Goal: Task Accomplishment & Management: Use online tool/utility

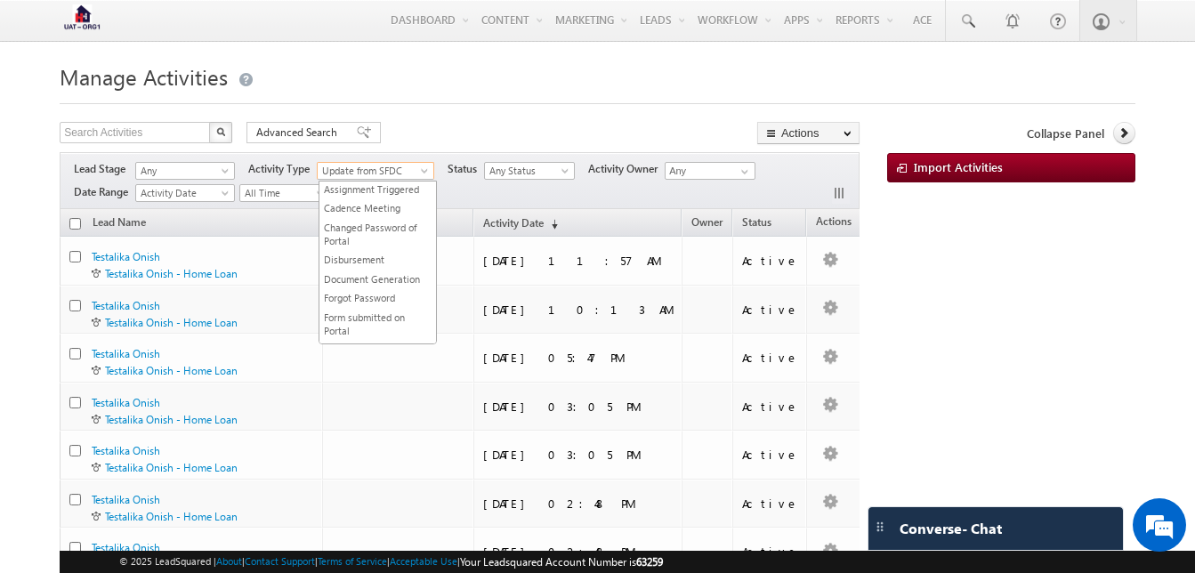
scroll to position [566, 0]
click at [379, 169] on span "Update from SFDC" at bounding box center [372, 171] width 108 height 16
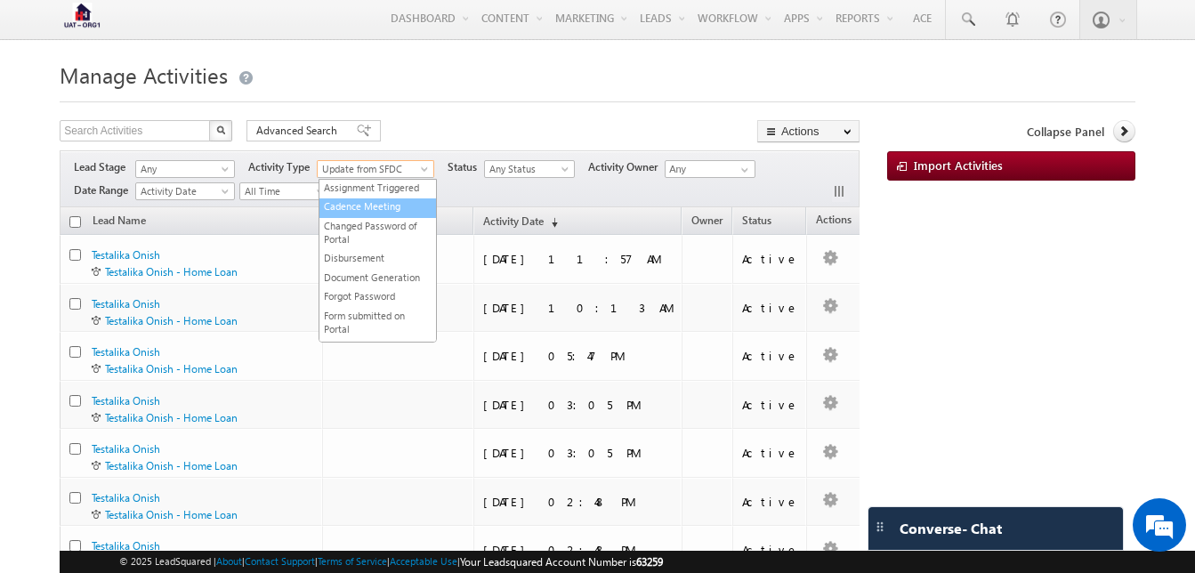
scroll to position [0, 0]
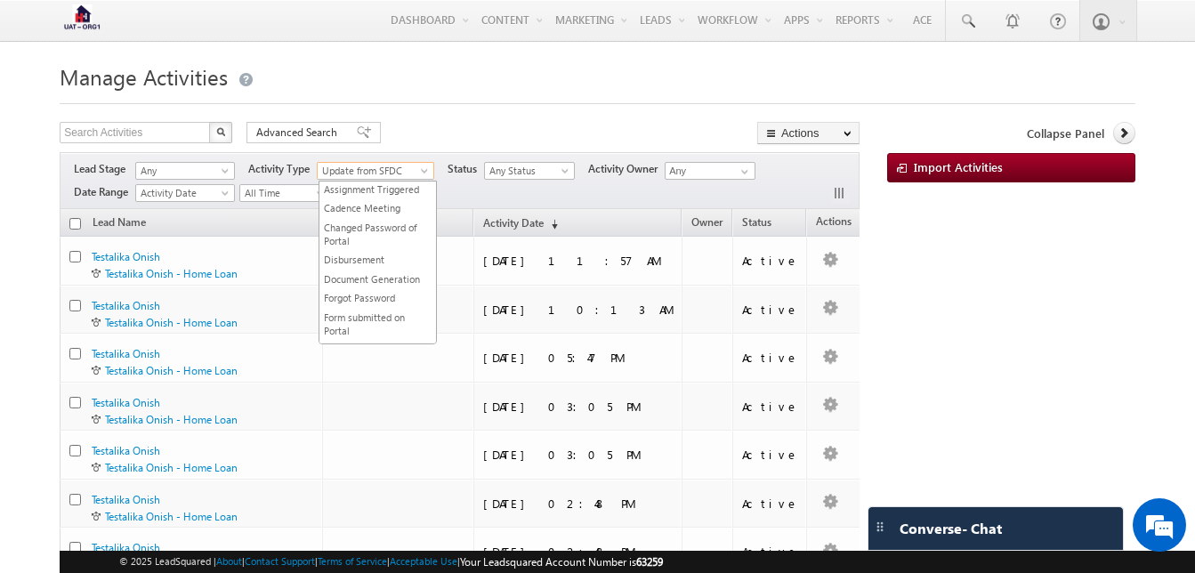
click at [376, 164] on span "Update from SFDC" at bounding box center [372, 171] width 108 height 16
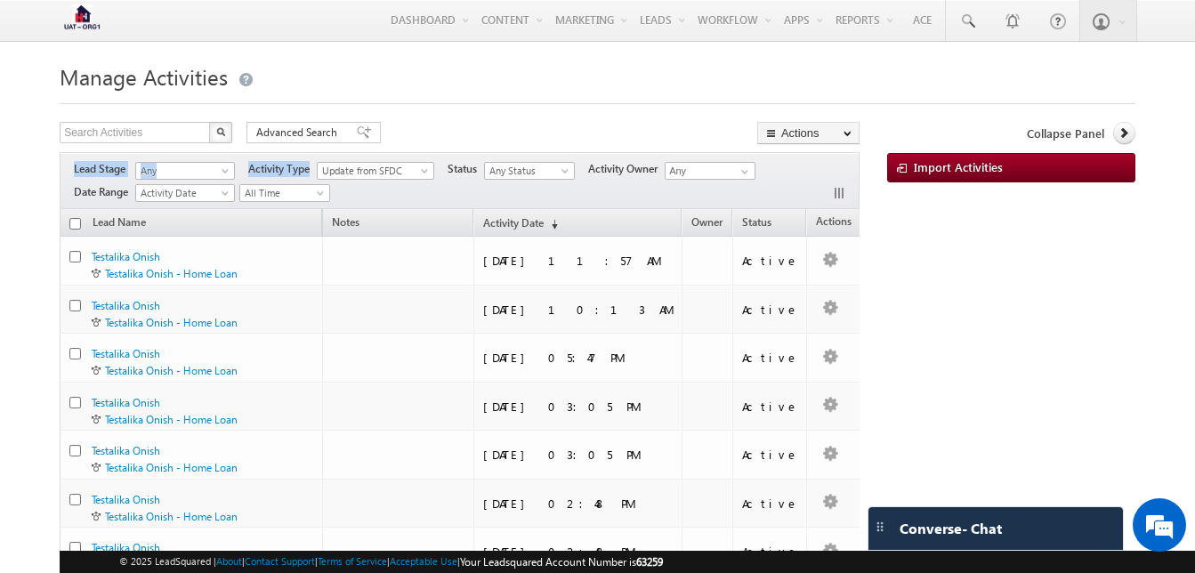
drag, startPoint x: 310, startPoint y: 173, endPoint x: 329, endPoint y: 182, distance: 21.9
click at [329, 182] on div "Lead Stage Any Any Activity Type Assignment Triggered Cadence Meeting Changed P…" at bounding box center [460, 180] width 800 height 57
drag, startPoint x: 329, startPoint y: 182, endPoint x: 467, endPoint y: 117, distance: 152.5
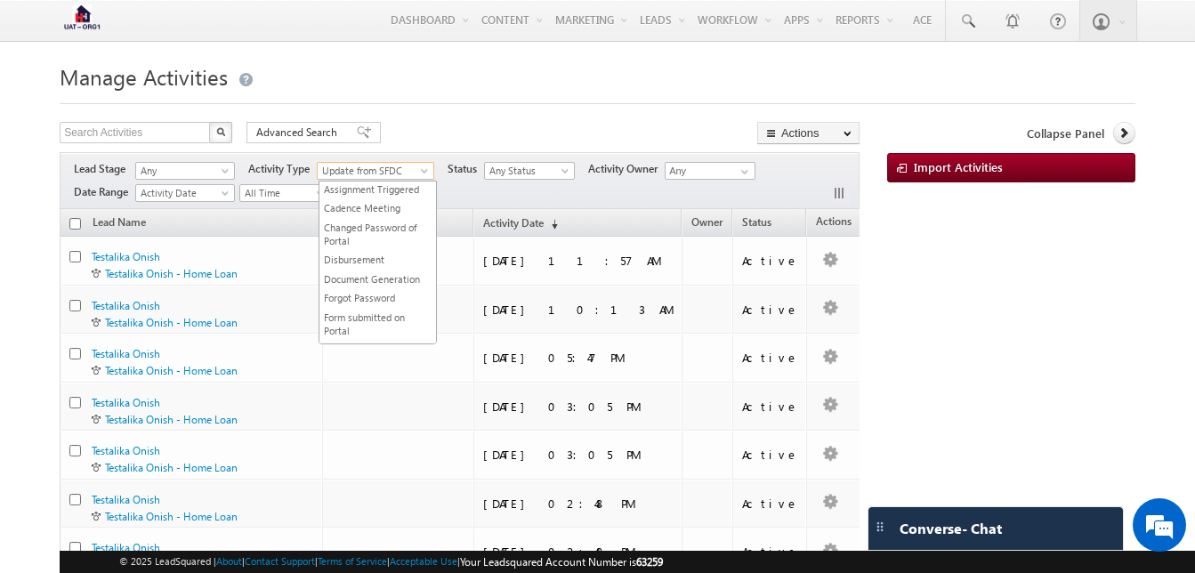
scroll to position [566, 0]
click at [407, 171] on span "Update from SFDC" at bounding box center [372, 171] width 108 height 16
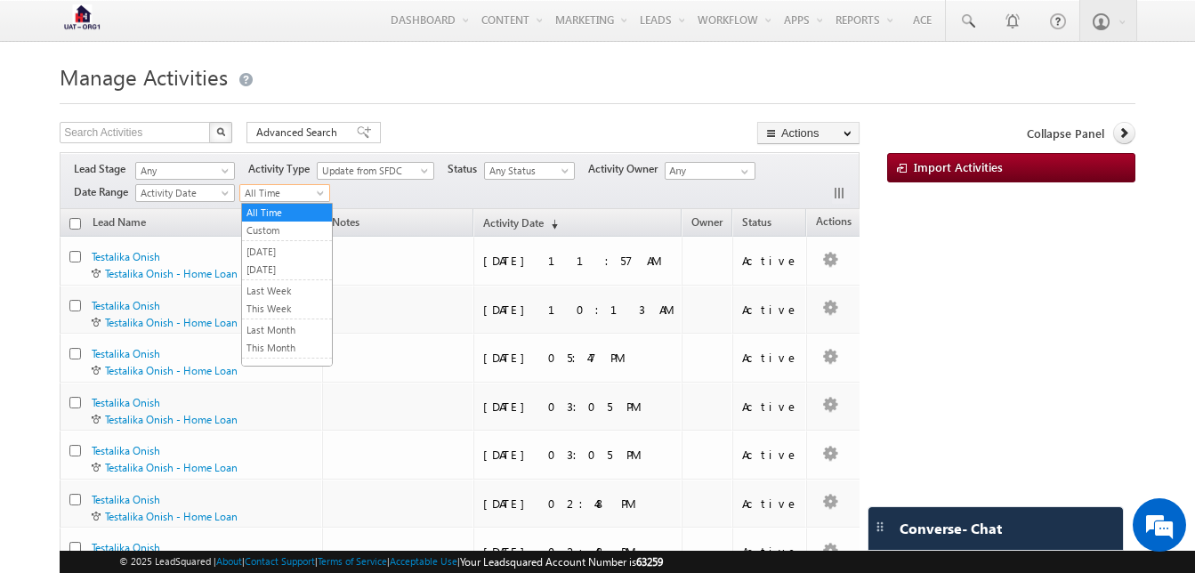
drag, startPoint x: 317, startPoint y: 193, endPoint x: 394, endPoint y: 178, distance: 78.9
click at [394, 178] on span "Update from SFDC" at bounding box center [372, 171] width 108 height 16
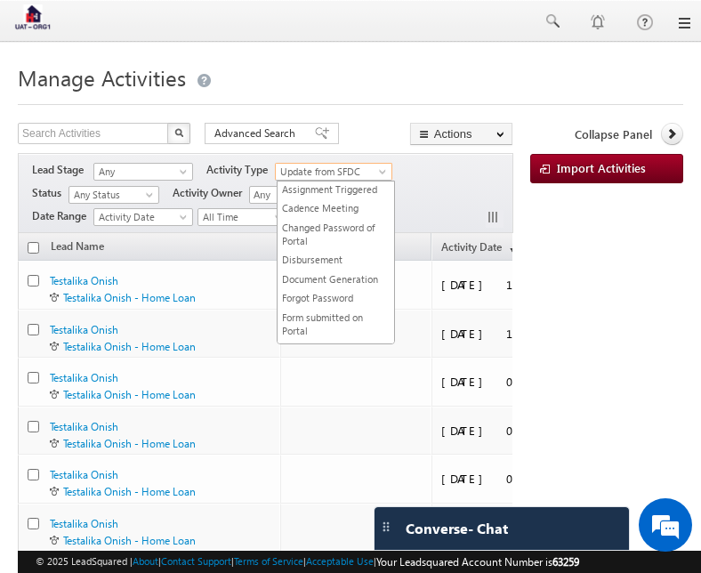
scroll to position [566, 0]
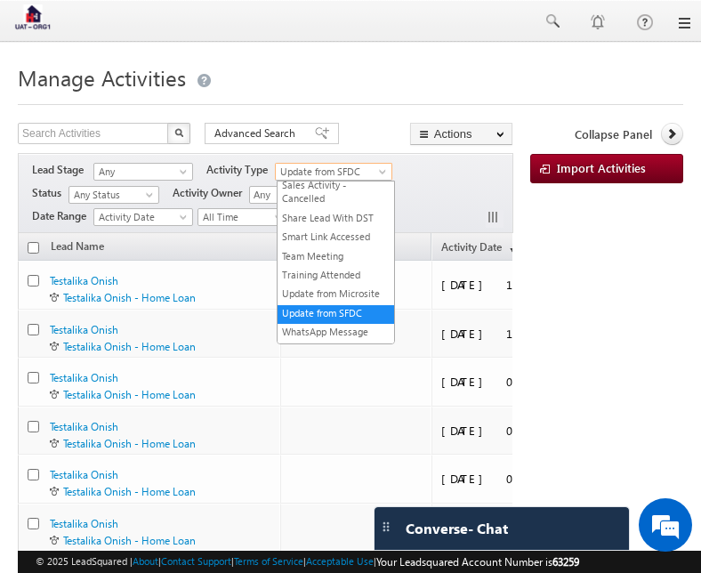
click at [385, 168] on span at bounding box center [384, 175] width 14 height 14
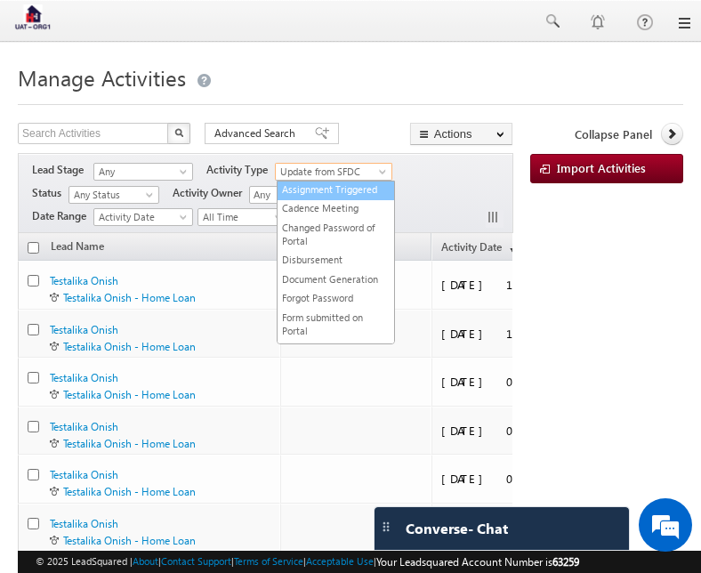
click at [337, 188] on link "Assignment Triggered" at bounding box center [336, 188] width 117 height 13
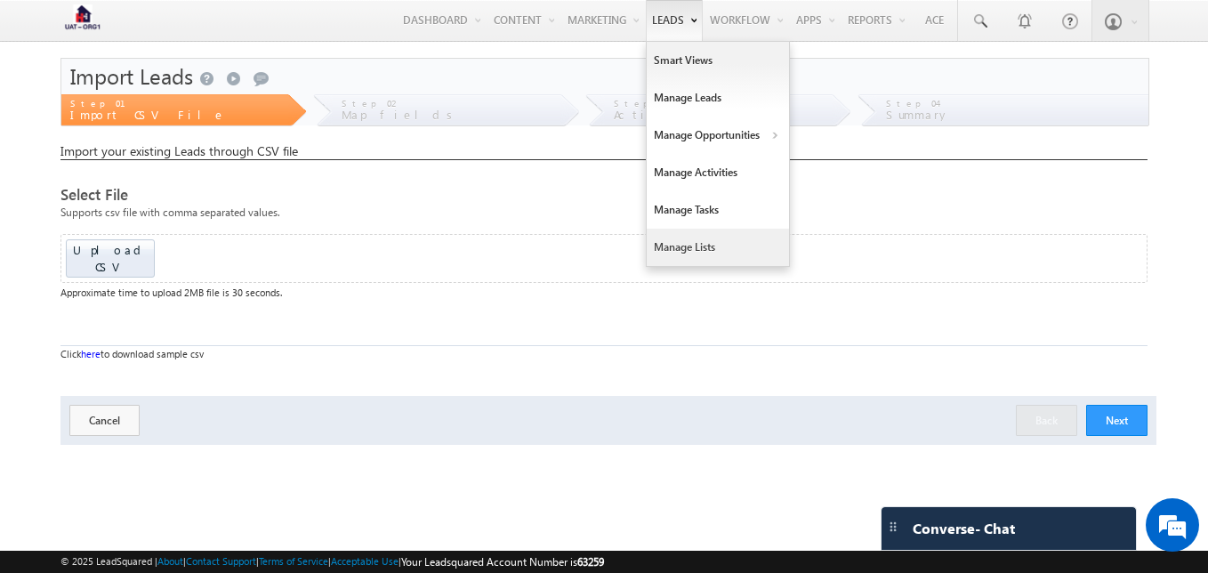
click at [690, 248] on link "Manage Lists" at bounding box center [718, 247] width 142 height 37
